Goal: Task Accomplishment & Management: Manage account settings

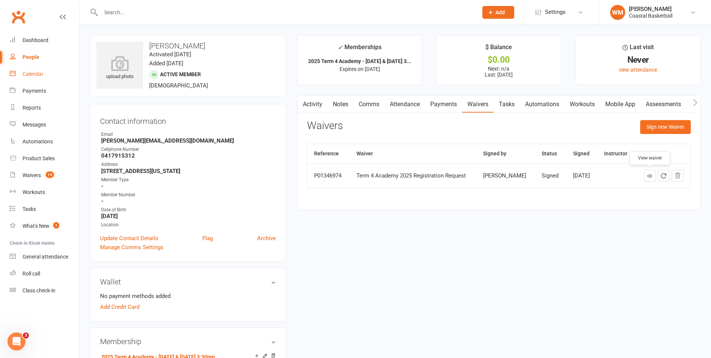
click at [40, 77] on link "Calendar" at bounding box center [44, 74] width 69 height 17
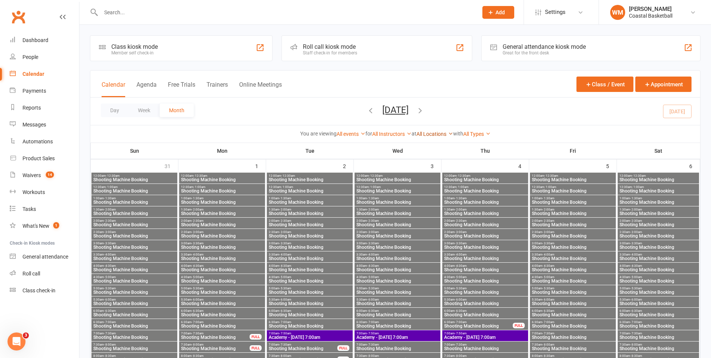
click at [451, 132] on icon at bounding box center [450, 133] width 5 height 5
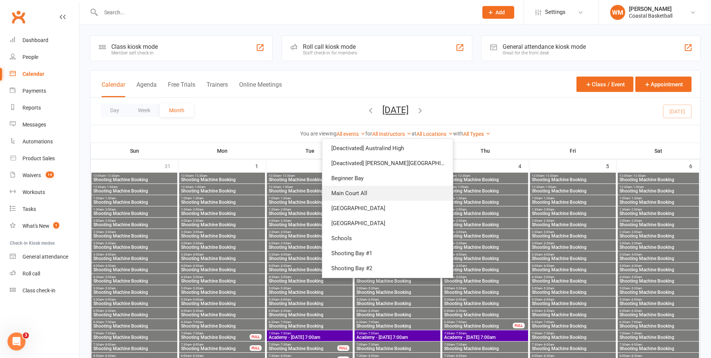
click at [412, 190] on link "Main Court All" at bounding box center [387, 193] width 130 height 15
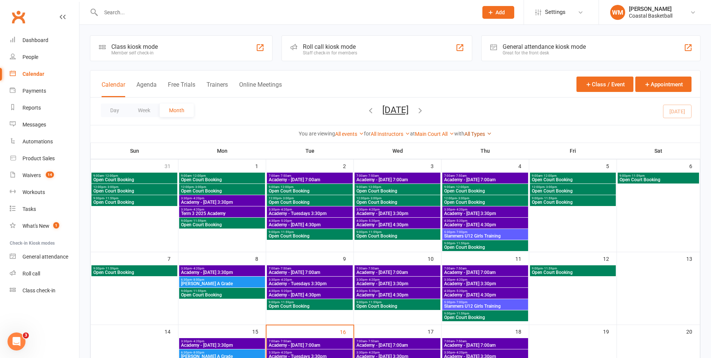
click at [492, 134] on icon at bounding box center [489, 133] width 5 height 5
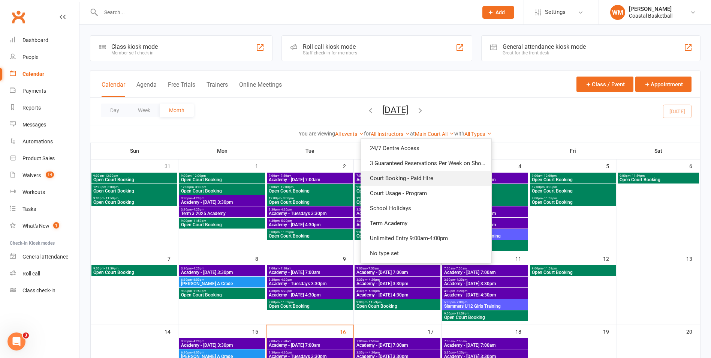
click at [459, 179] on link "Court Booking - Paid Hire" at bounding box center [426, 178] width 130 height 15
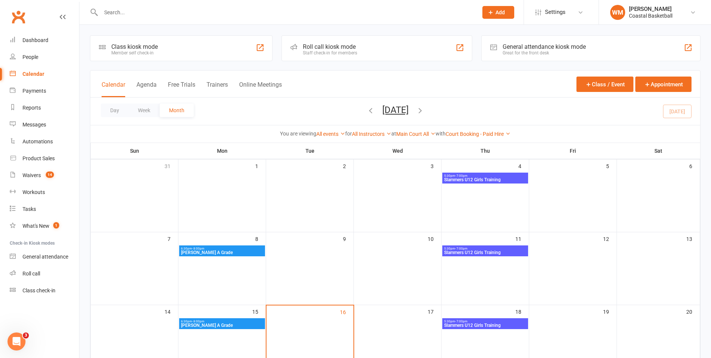
click at [424, 108] on icon "button" at bounding box center [420, 110] width 8 height 8
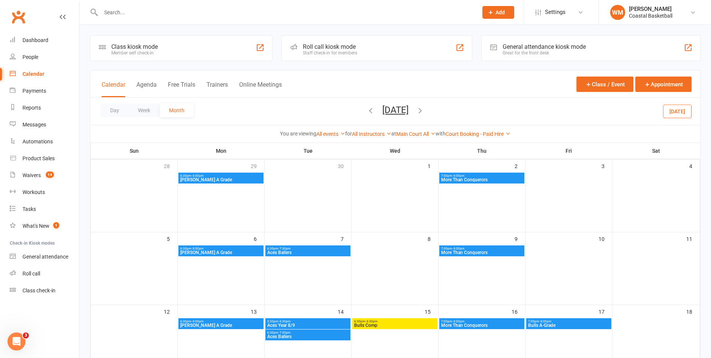
click at [367, 109] on icon "button" at bounding box center [371, 110] width 8 height 8
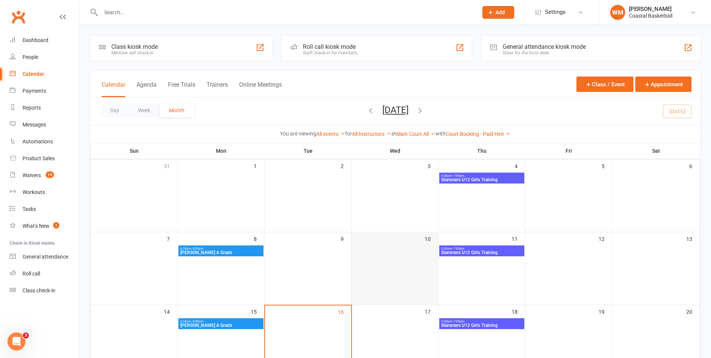
scroll to position [261, 0]
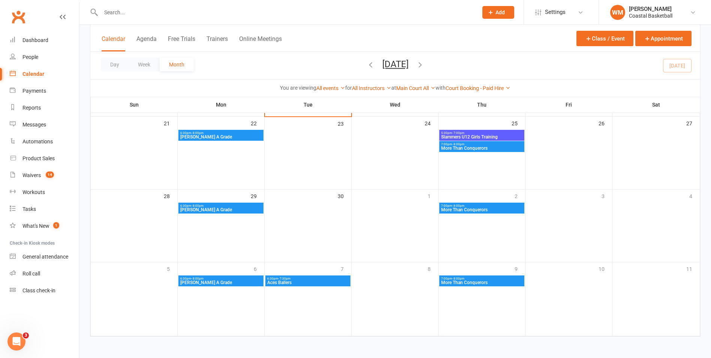
click at [328, 281] on span "Aces Ballers" at bounding box center [308, 282] width 82 height 4
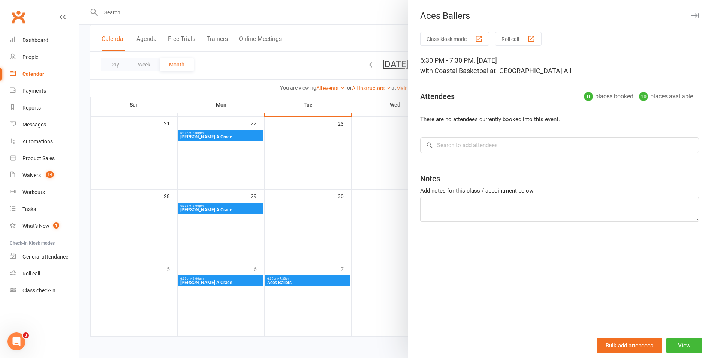
click at [390, 34] on div at bounding box center [395, 179] width 632 height 358
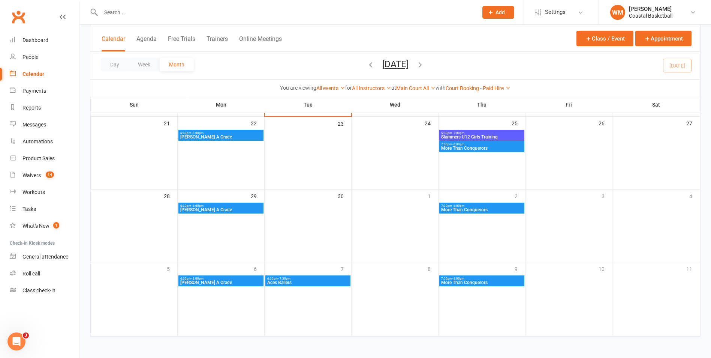
click at [424, 67] on icon "button" at bounding box center [420, 64] width 8 height 8
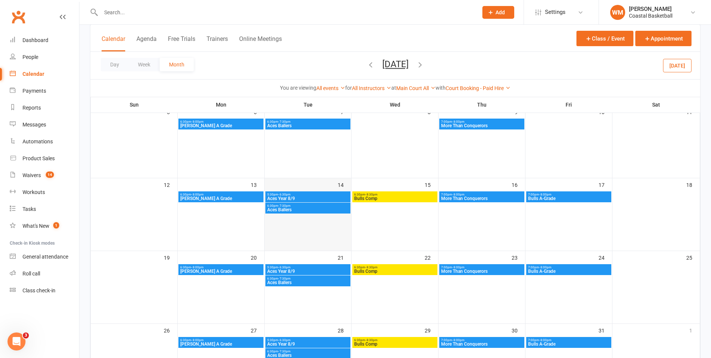
scroll to position [36, 0]
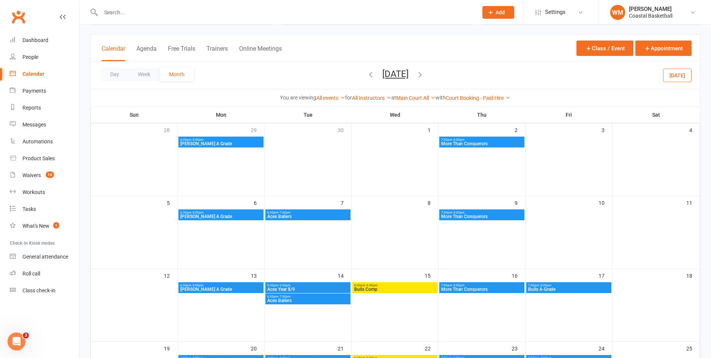
click at [329, 289] on span "Aces Year 8/9" at bounding box center [308, 289] width 82 height 4
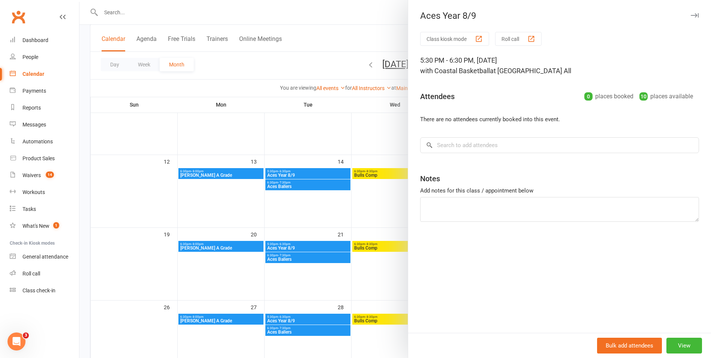
scroll to position [261, 0]
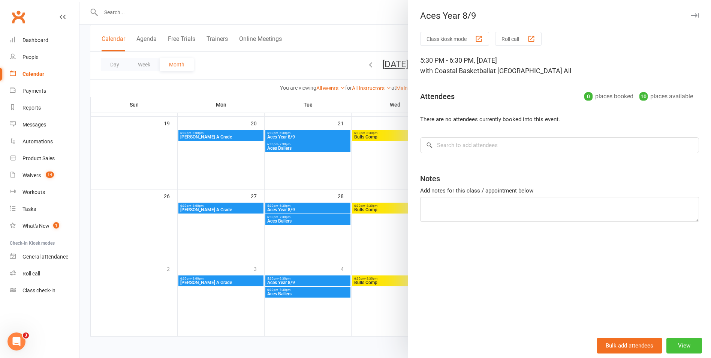
click at [684, 347] on button "View" at bounding box center [684, 345] width 36 height 16
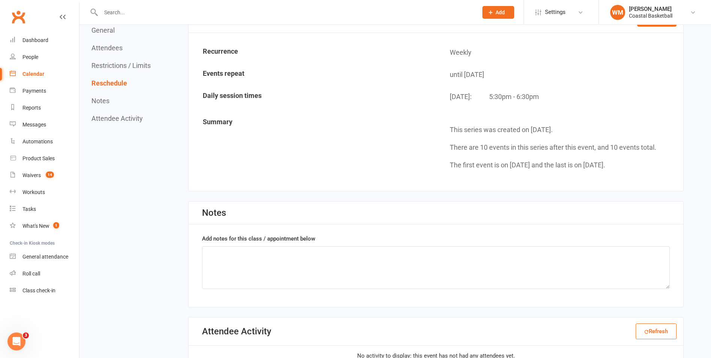
scroll to position [487, 0]
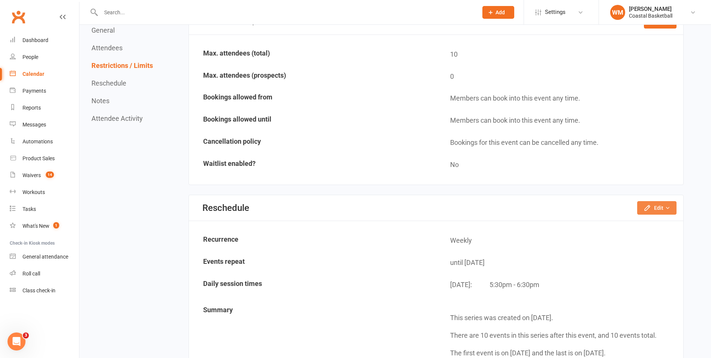
click at [661, 203] on button "Edit" at bounding box center [656, 207] width 39 height 13
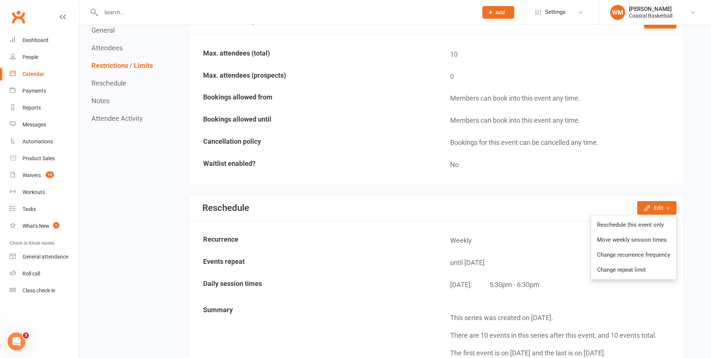
click at [698, 211] on div "Return to calendar Aces Year [DATE] 5:30PM - 6:30PM[DATE] with Coastal Basketba…" at bounding box center [395, 69] width 632 height 1064
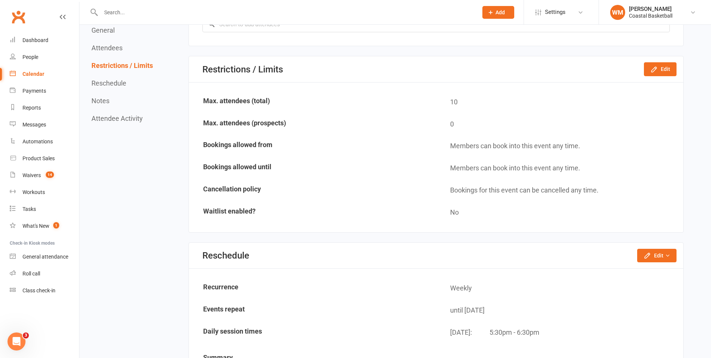
scroll to position [525, 0]
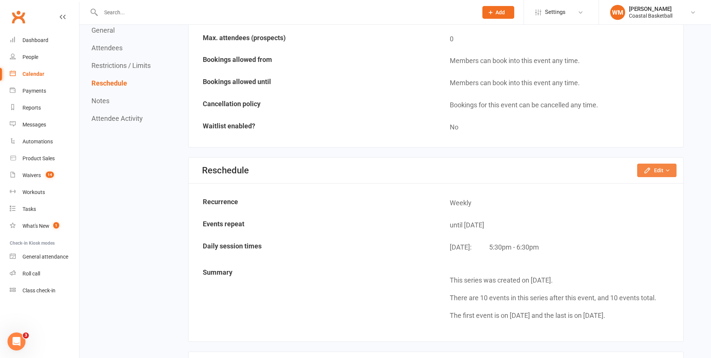
click at [656, 173] on button "Edit" at bounding box center [656, 169] width 39 height 13
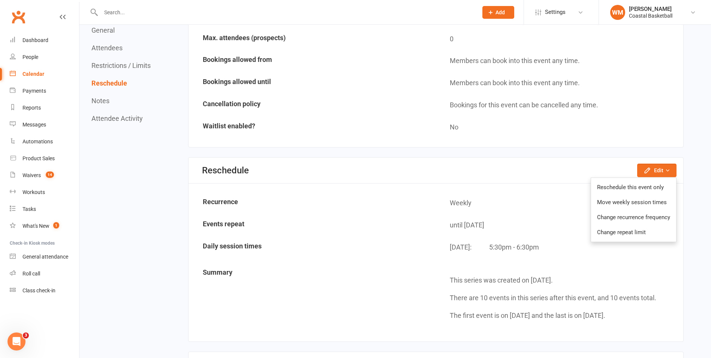
click at [684, 229] on div "Return to calendar Aces Year [DATE] 5:30PM - 6:30PM[DATE] with Coastal Basketba…" at bounding box center [395, 32] width 632 height 1064
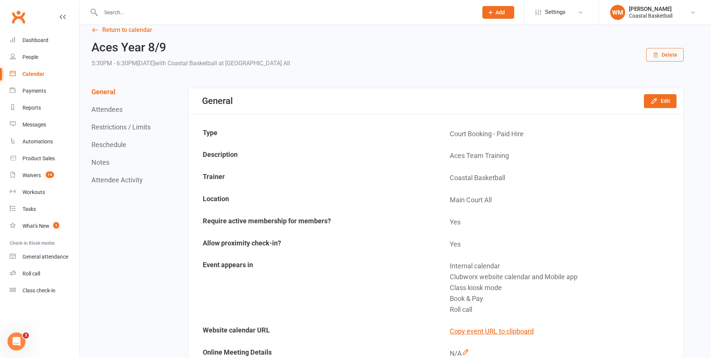
scroll to position [0, 0]
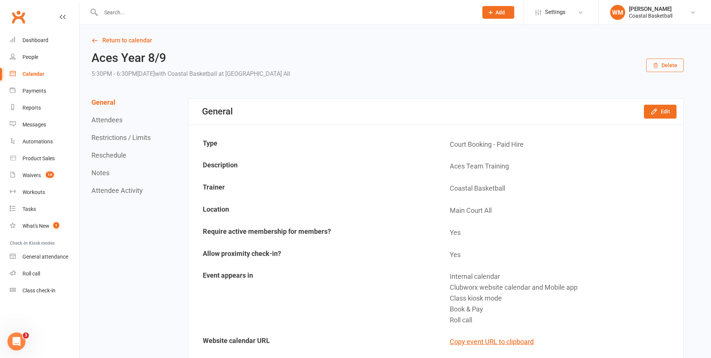
click at [654, 67] on icon "button" at bounding box center [656, 66] width 6 height 6
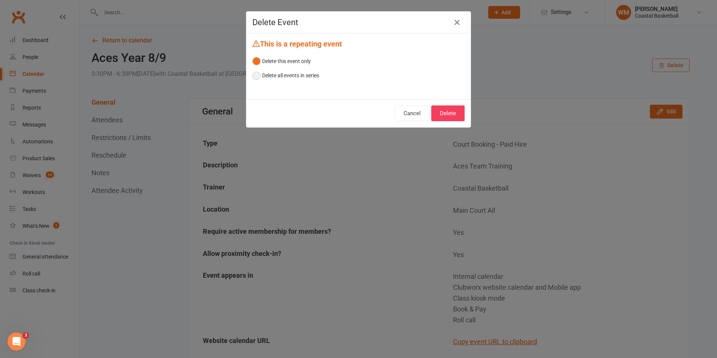
click at [308, 75] on button "Delete all events in series" at bounding box center [285, 75] width 67 height 14
click at [444, 112] on button "Delete" at bounding box center [447, 113] width 33 height 16
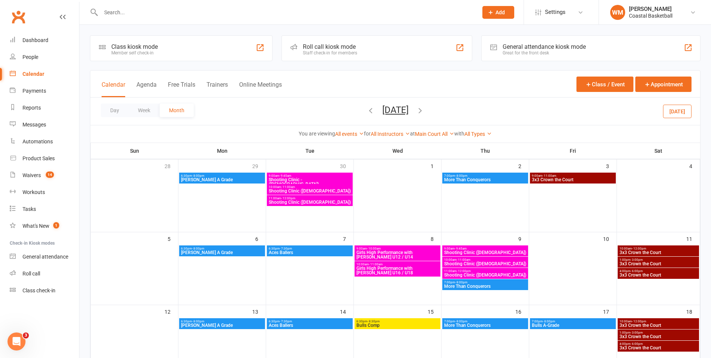
drag, startPoint x: 41, startPoint y: 74, endPoint x: 48, endPoint y: 77, distance: 7.7
click at [41, 74] on div "Calendar" at bounding box center [33, 74] width 22 height 6
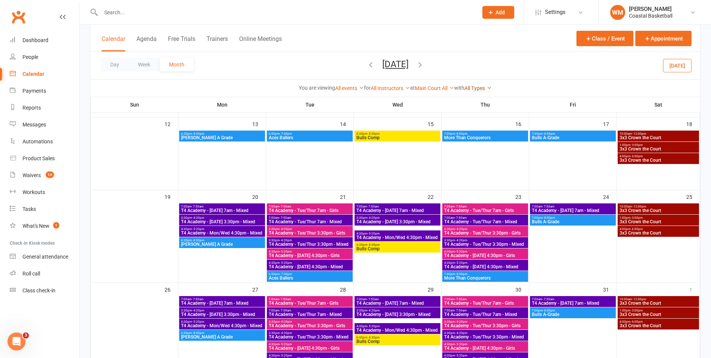
click at [490, 87] on link "All Types" at bounding box center [477, 88] width 27 height 6
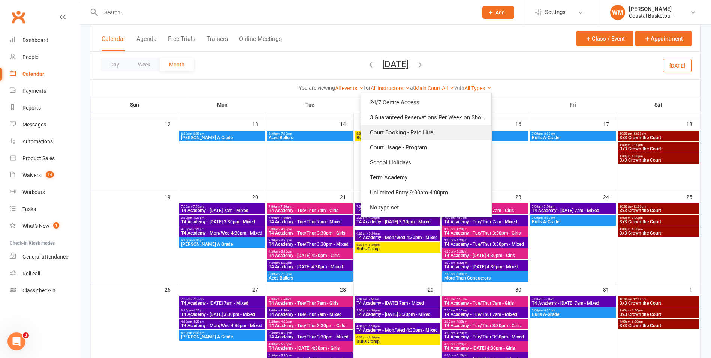
click at [451, 136] on link "Court Booking - Paid Hire" at bounding box center [426, 132] width 130 height 15
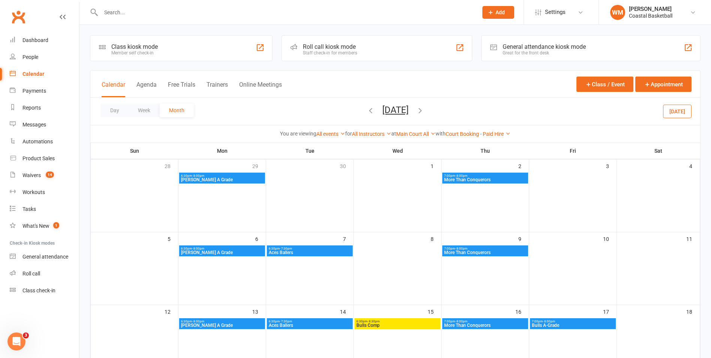
click at [424, 109] on icon "button" at bounding box center [420, 110] width 8 height 8
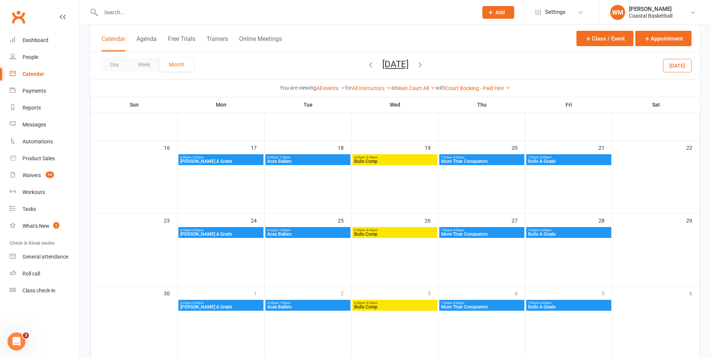
scroll to position [223, 0]
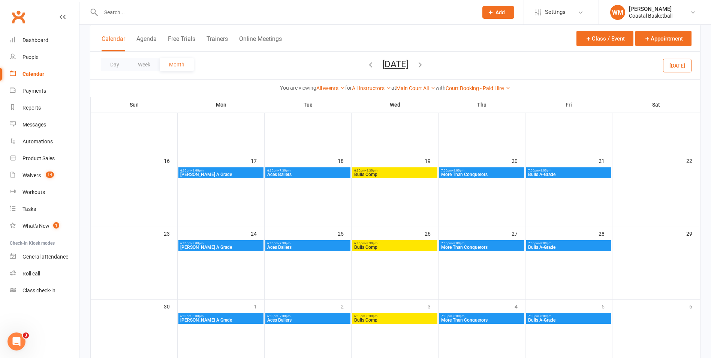
click at [424, 64] on icon "button" at bounding box center [420, 64] width 8 height 8
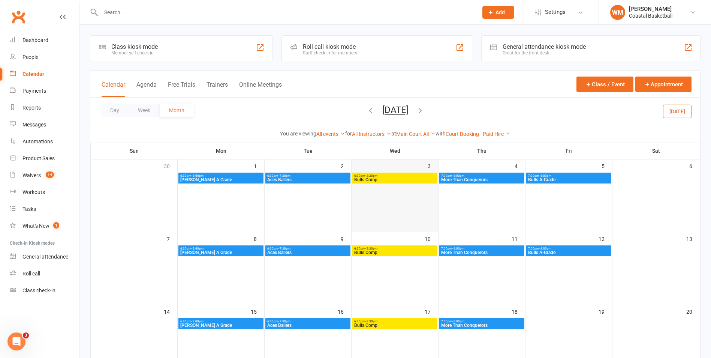
scroll to position [75, 0]
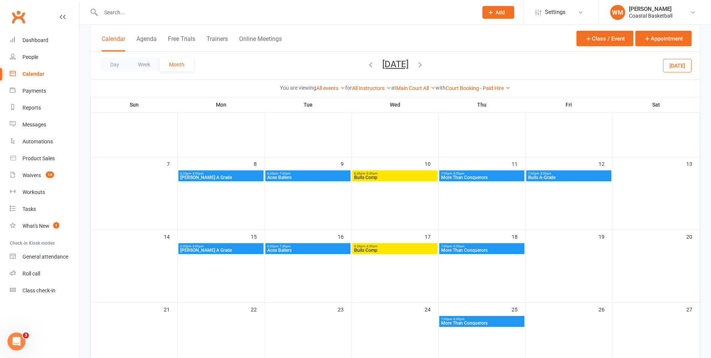
click at [424, 66] on icon "button" at bounding box center [420, 64] width 8 height 8
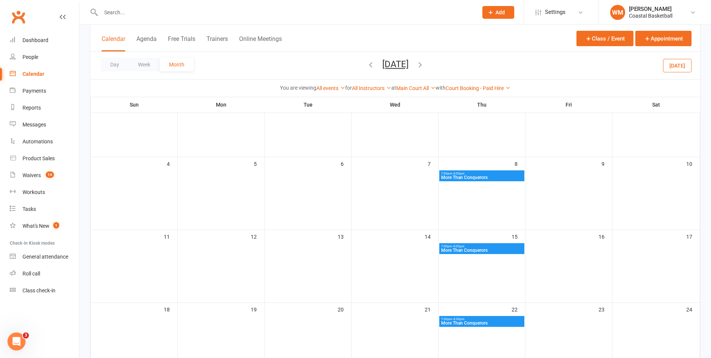
click at [424, 66] on icon "button" at bounding box center [420, 64] width 8 height 8
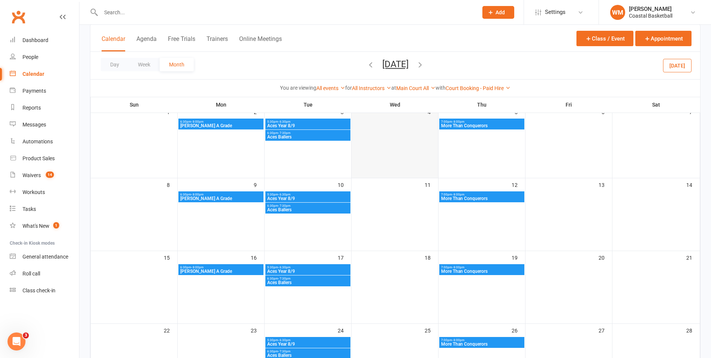
scroll to position [0, 0]
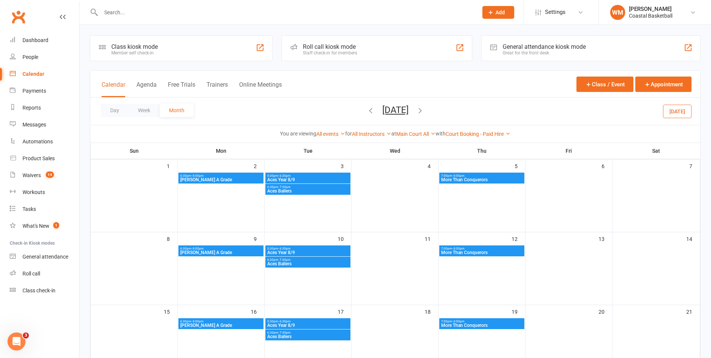
click at [326, 178] on span "Aces Year 8/9" at bounding box center [308, 179] width 82 height 4
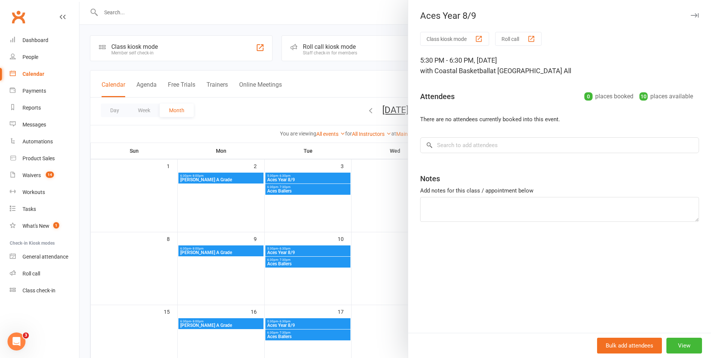
drag, startPoint x: 683, startPoint y: 336, endPoint x: 678, endPoint y: 335, distance: 4.2
click at [682, 337] on div "Bulk add attendees View" at bounding box center [559, 344] width 303 height 25
click at [680, 342] on button "View" at bounding box center [684, 345] width 36 height 16
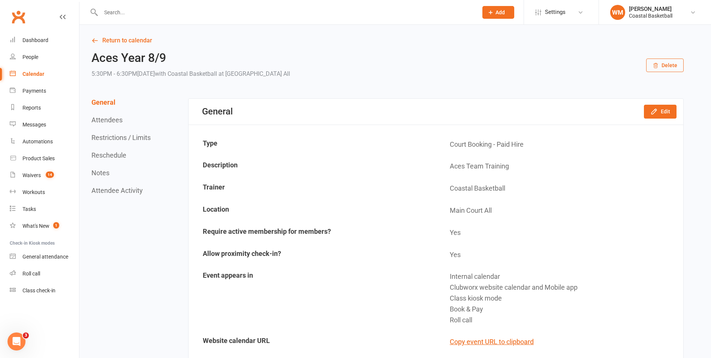
click at [660, 66] on button "Delete" at bounding box center [664, 64] width 37 height 13
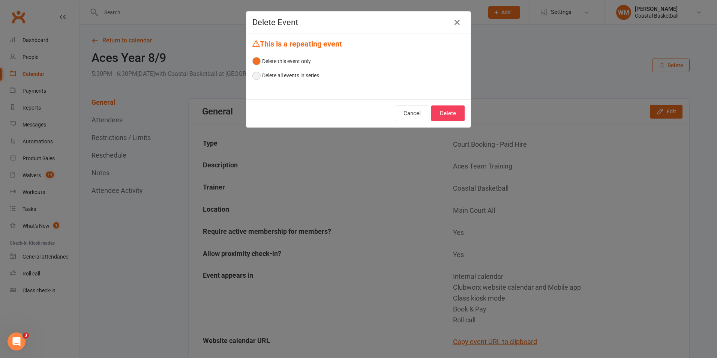
drag, startPoint x: 287, startPoint y: 80, endPoint x: 295, endPoint y: 79, distance: 7.9
click at [288, 80] on button "Delete all events in series" at bounding box center [285, 75] width 67 height 14
click at [441, 112] on button "Delete" at bounding box center [447, 113] width 33 height 16
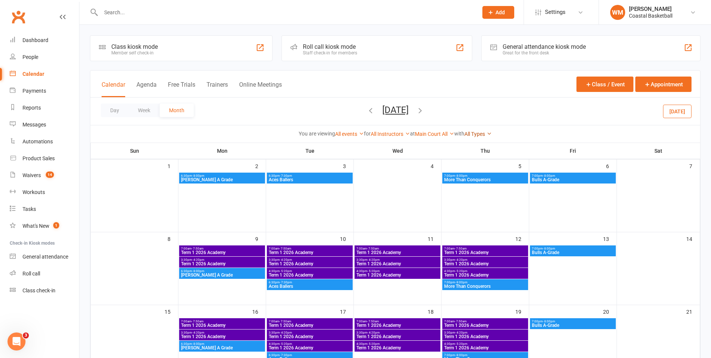
click at [488, 130] on div "All Types 24/7 Centre Access 3 Guaranteed Reservations Per Week on Shooting Bay…" at bounding box center [477, 134] width 27 height 8
click at [490, 133] on link "All Types" at bounding box center [477, 134] width 27 height 6
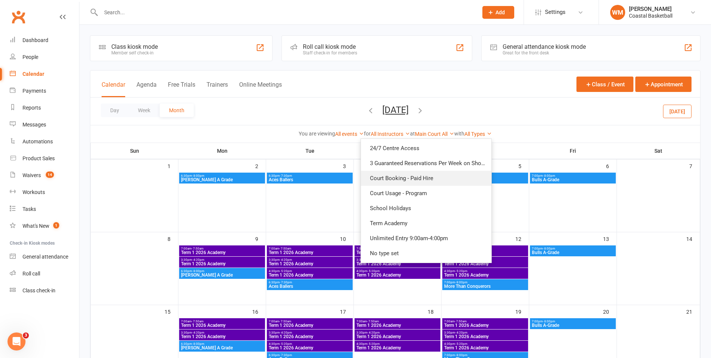
click at [435, 177] on link "Court Booking - Paid Hire" at bounding box center [426, 178] width 130 height 15
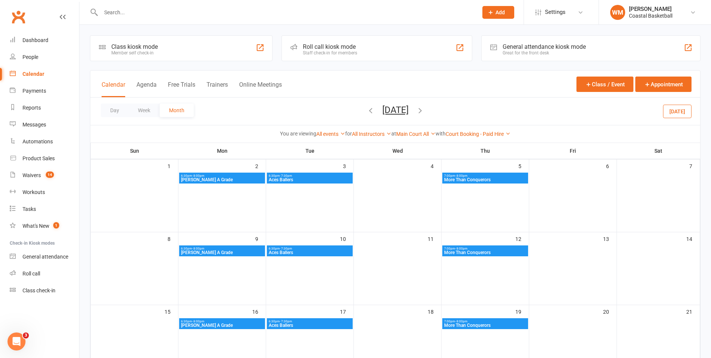
click at [442, 112] on div "Day Week Month [DATE] [DATE] Sun Mon Tue Wed Thu Fri Sat 31 01 02 03 04 05 06 0…" at bounding box center [395, 110] width 610 height 27
click at [424, 112] on icon "button" at bounding box center [420, 110] width 8 height 8
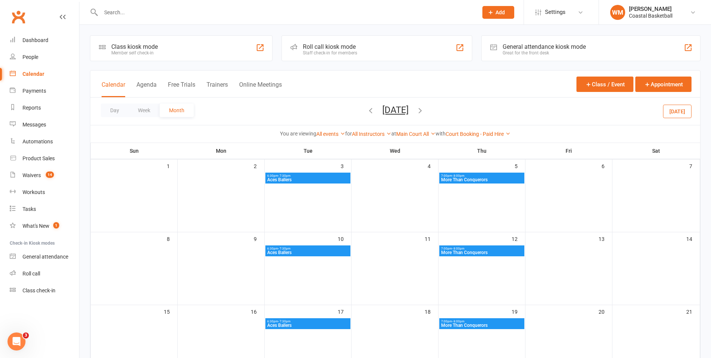
click at [367, 110] on icon "button" at bounding box center [371, 110] width 8 height 8
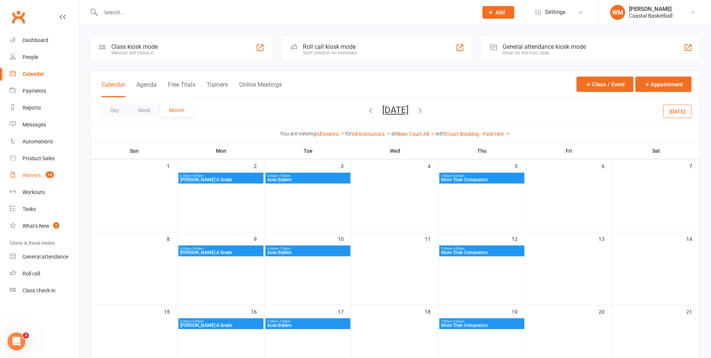
click at [39, 177] on div "Waivers" at bounding box center [31, 175] width 18 height 6
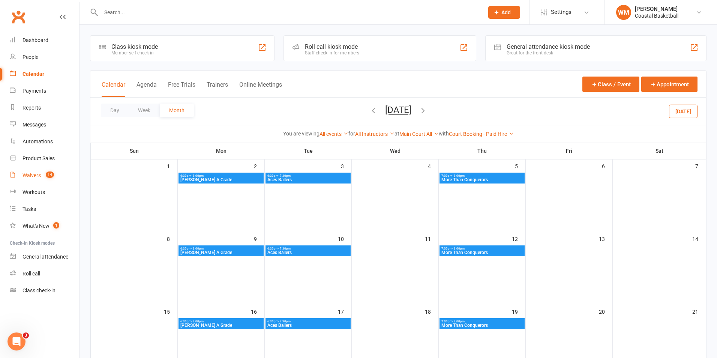
select select "100"
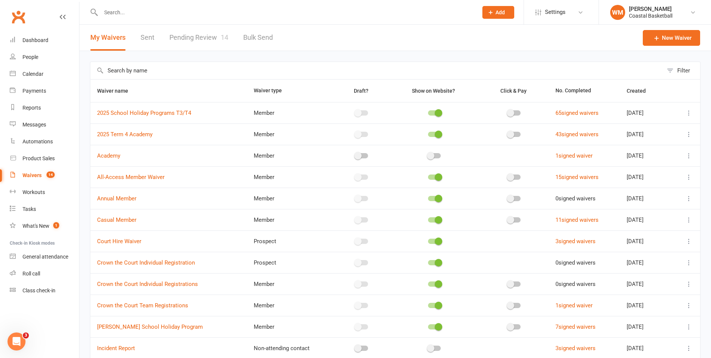
click at [217, 34] on link "Pending Review 14" at bounding box center [198, 38] width 59 height 26
select select "25"
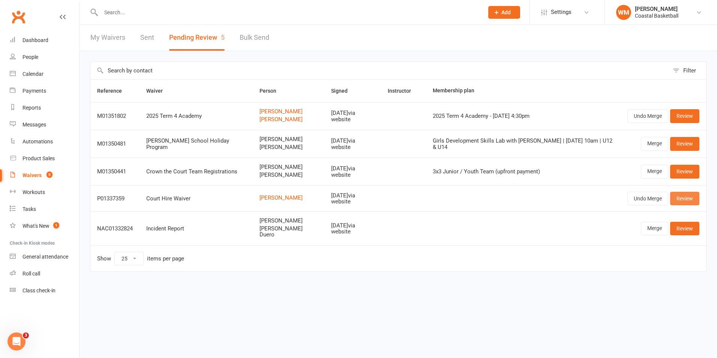
click at [680, 201] on link "Review" at bounding box center [684, 198] width 29 height 13
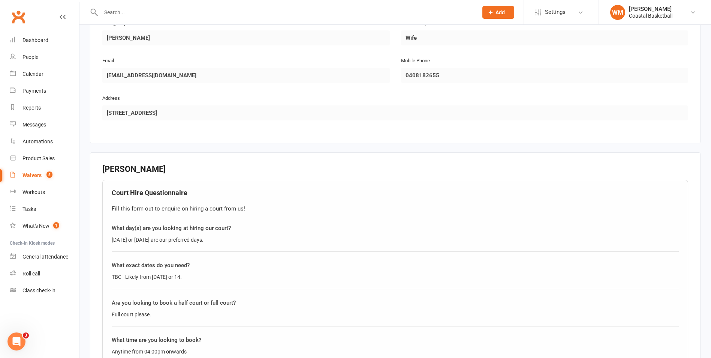
scroll to position [674, 0]
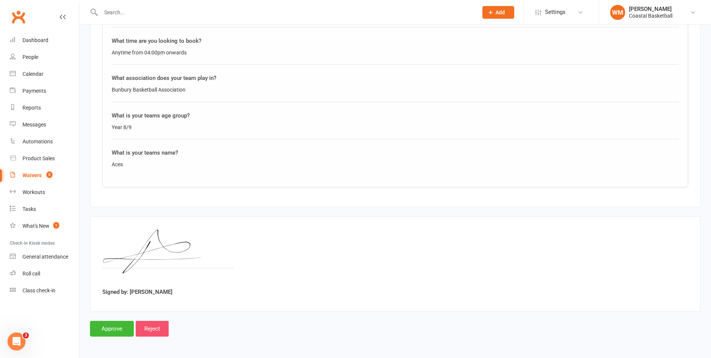
click at [160, 329] on input "Reject" at bounding box center [152, 328] width 33 height 16
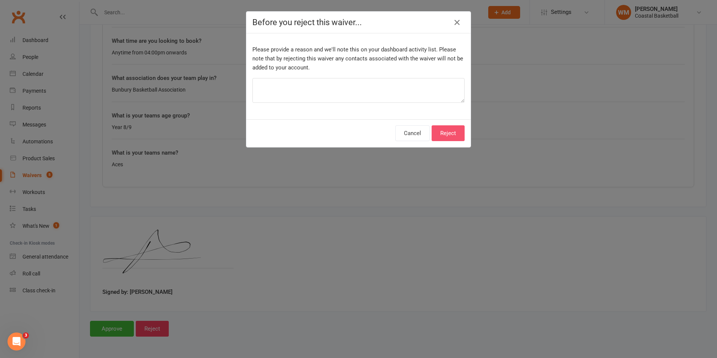
click at [453, 133] on button "Reject" at bounding box center [447, 133] width 33 height 16
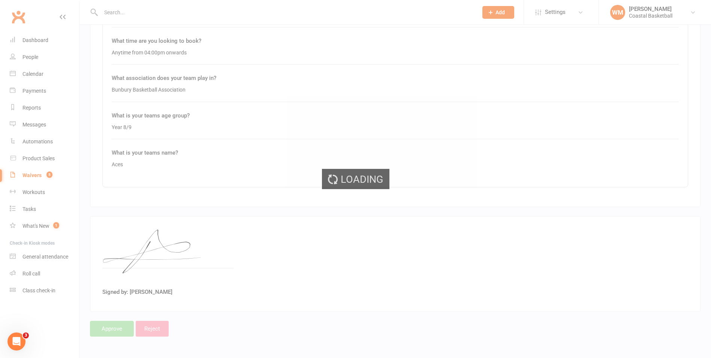
select select "25"
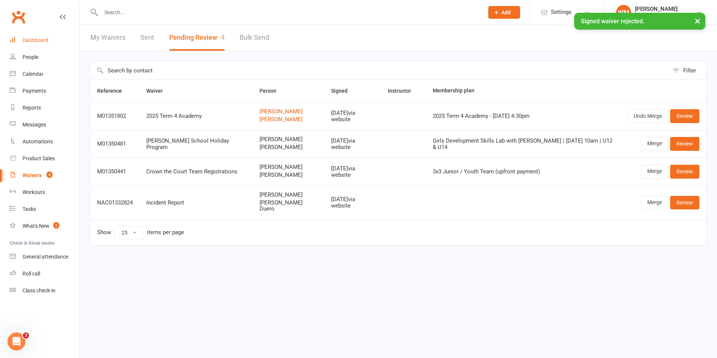
click at [47, 45] on link "Dashboard" at bounding box center [44, 40] width 69 height 17
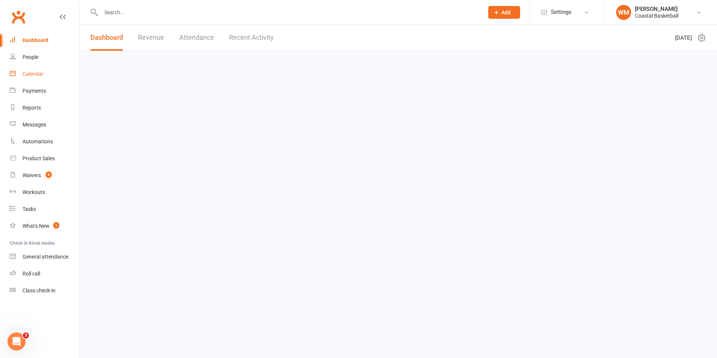
click at [27, 77] on link "Calendar" at bounding box center [44, 74] width 69 height 17
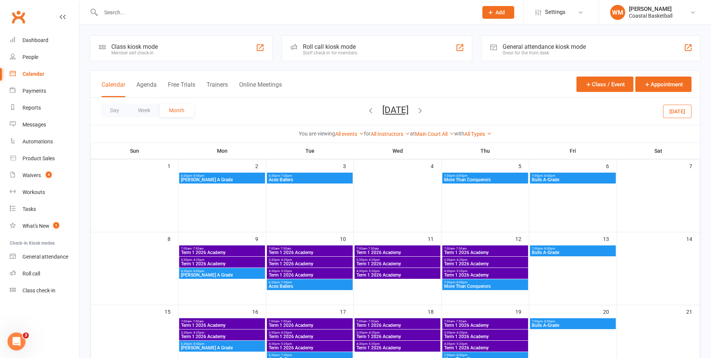
click at [27, 19] on link "Clubworx" at bounding box center [18, 16] width 19 height 19
